Goal: Transaction & Acquisition: Purchase product/service

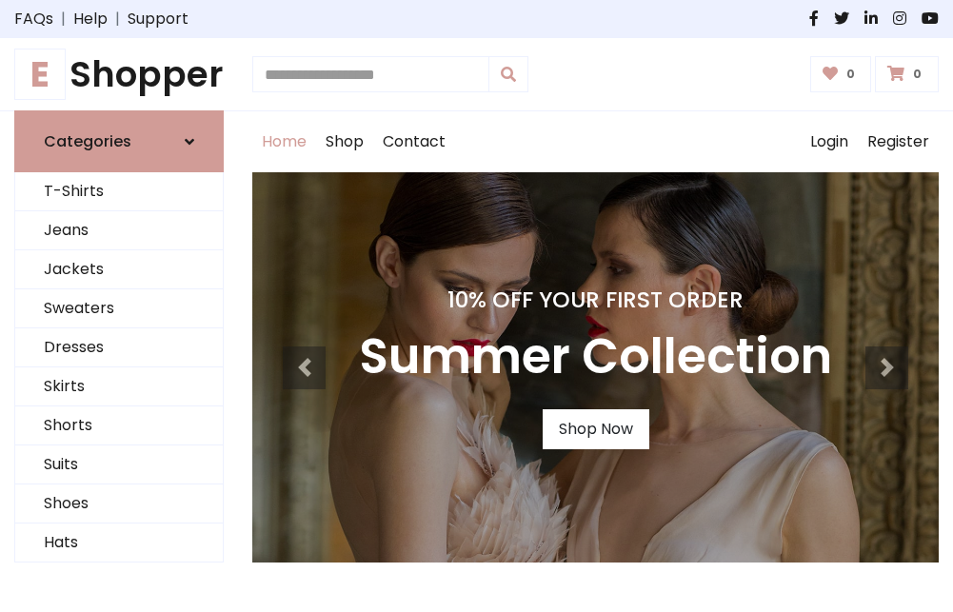
click at [476, 306] on h4 "10% Off Your First Order" at bounding box center [595, 300] width 473 height 27
click at [595, 429] on link "Shop Now" at bounding box center [596, 429] width 107 height 40
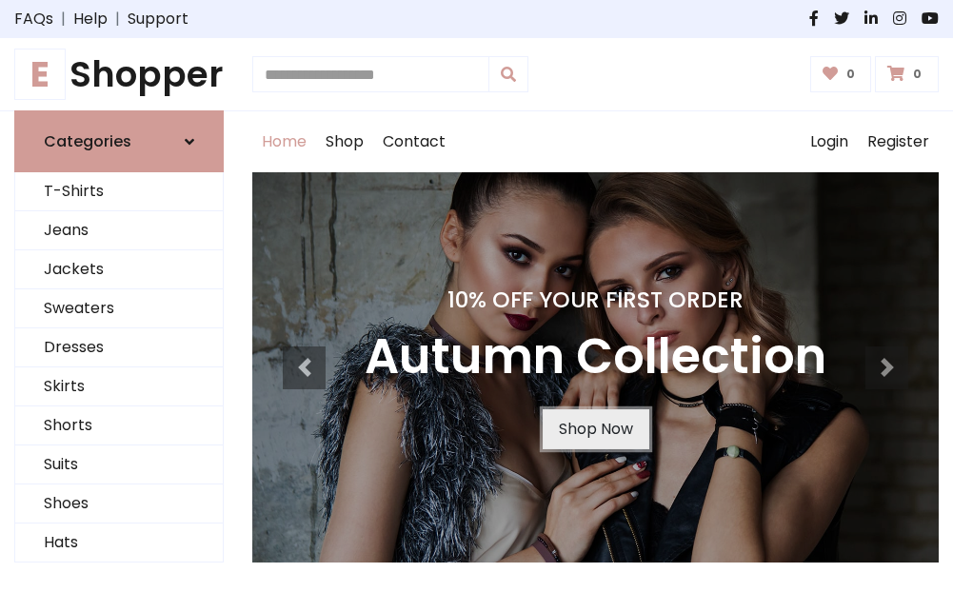
click at [595, 429] on link "Shop Now" at bounding box center [596, 429] width 107 height 40
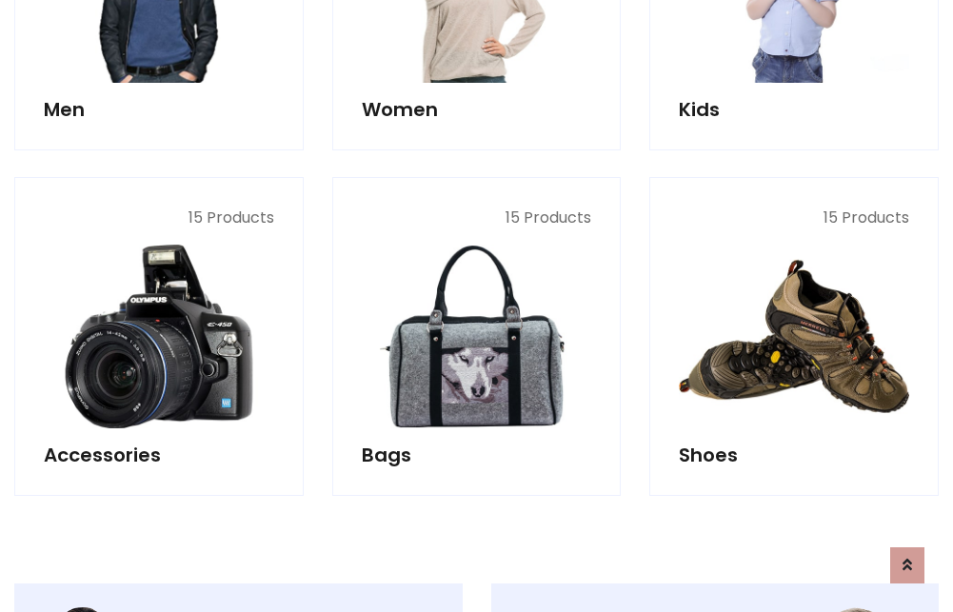
scroll to position [1898, 0]
